Goal: Transaction & Acquisition: Purchase product/service

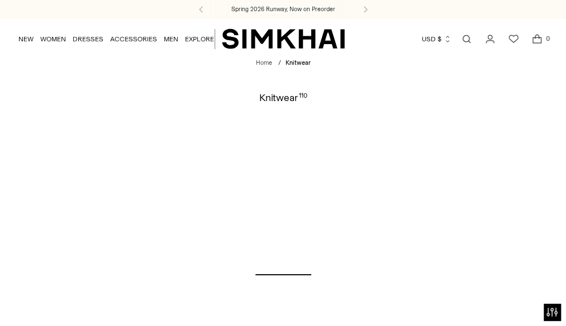
click at [0, 0] on div "Show Filters Show Filters Knitwear Knit Bottoms Sweaters & Cardigans Knit Tops …" at bounding box center [0, 0] width 0 height 0
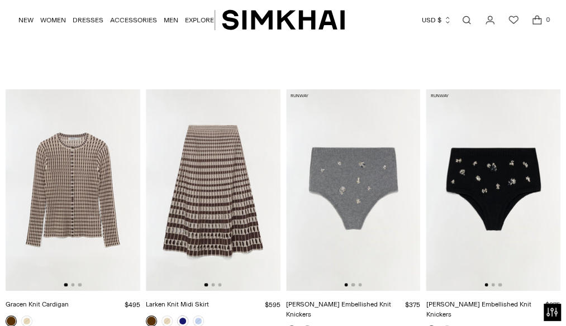
scroll to position [403, 0]
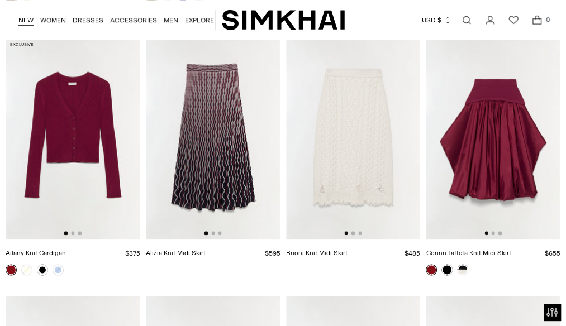
click at [26, 21] on link "NEW" at bounding box center [25, 20] width 15 height 25
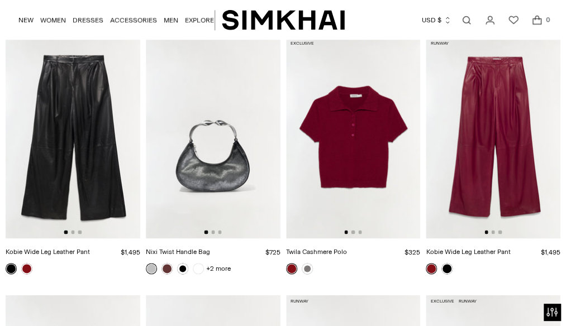
scroll to position [2422, 0]
